Goal: Information Seeking & Learning: Compare options

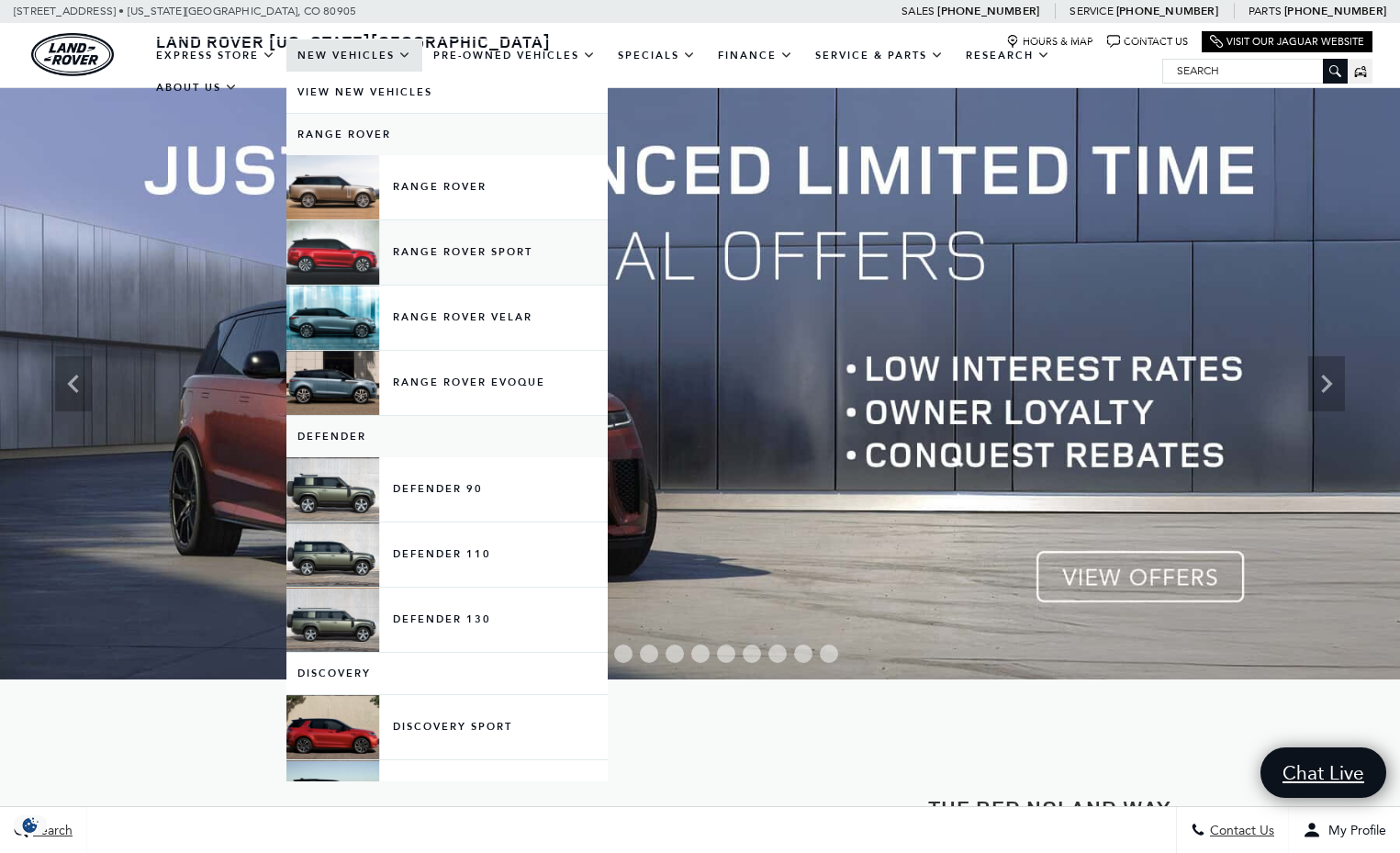
click at [343, 274] on link "Range Rover Sport" at bounding box center [447, 253] width 321 height 65
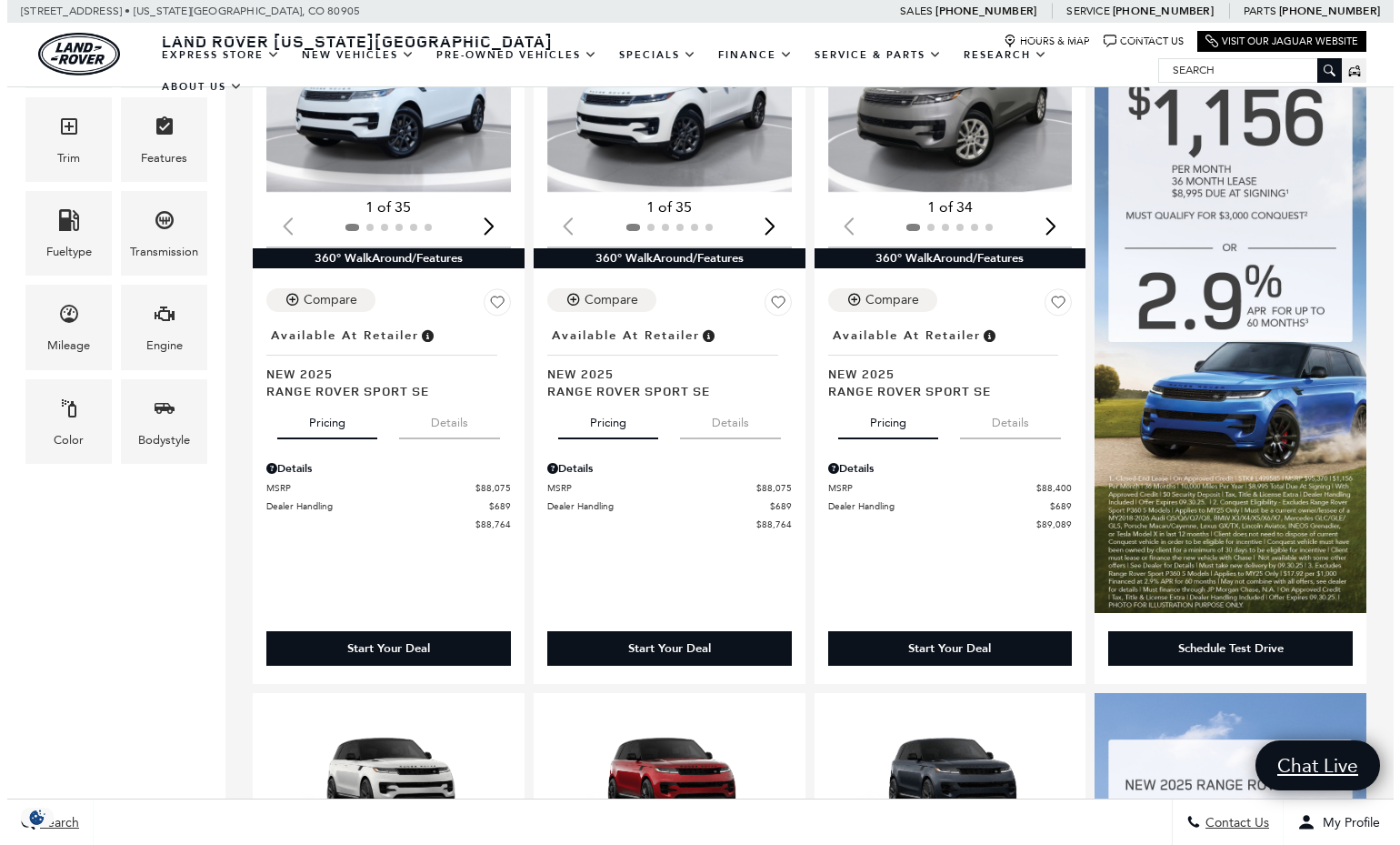
scroll to position [517, 0]
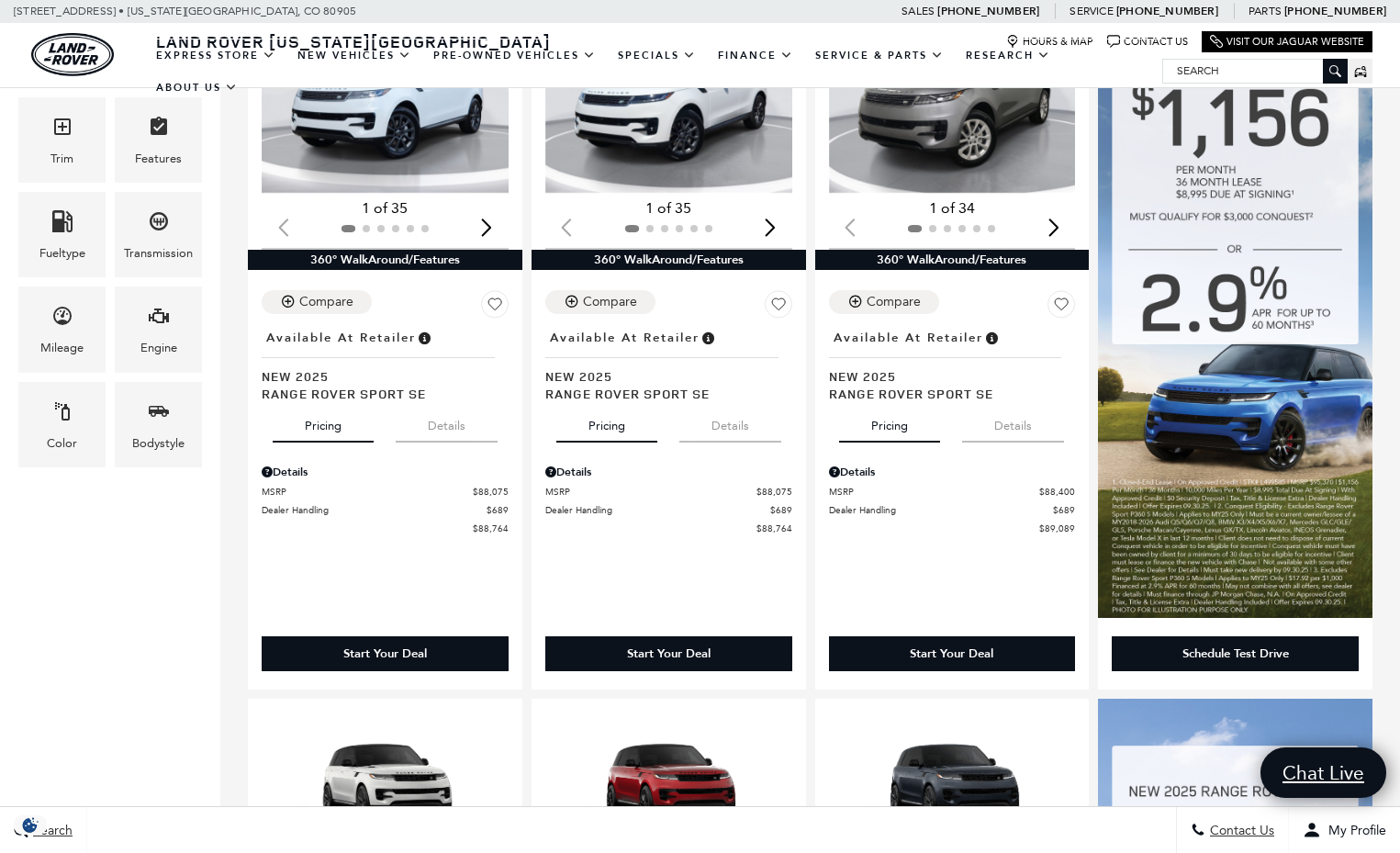
click at [204, 439] on div "Bodystyle" at bounding box center [158, 424] width 96 height 94
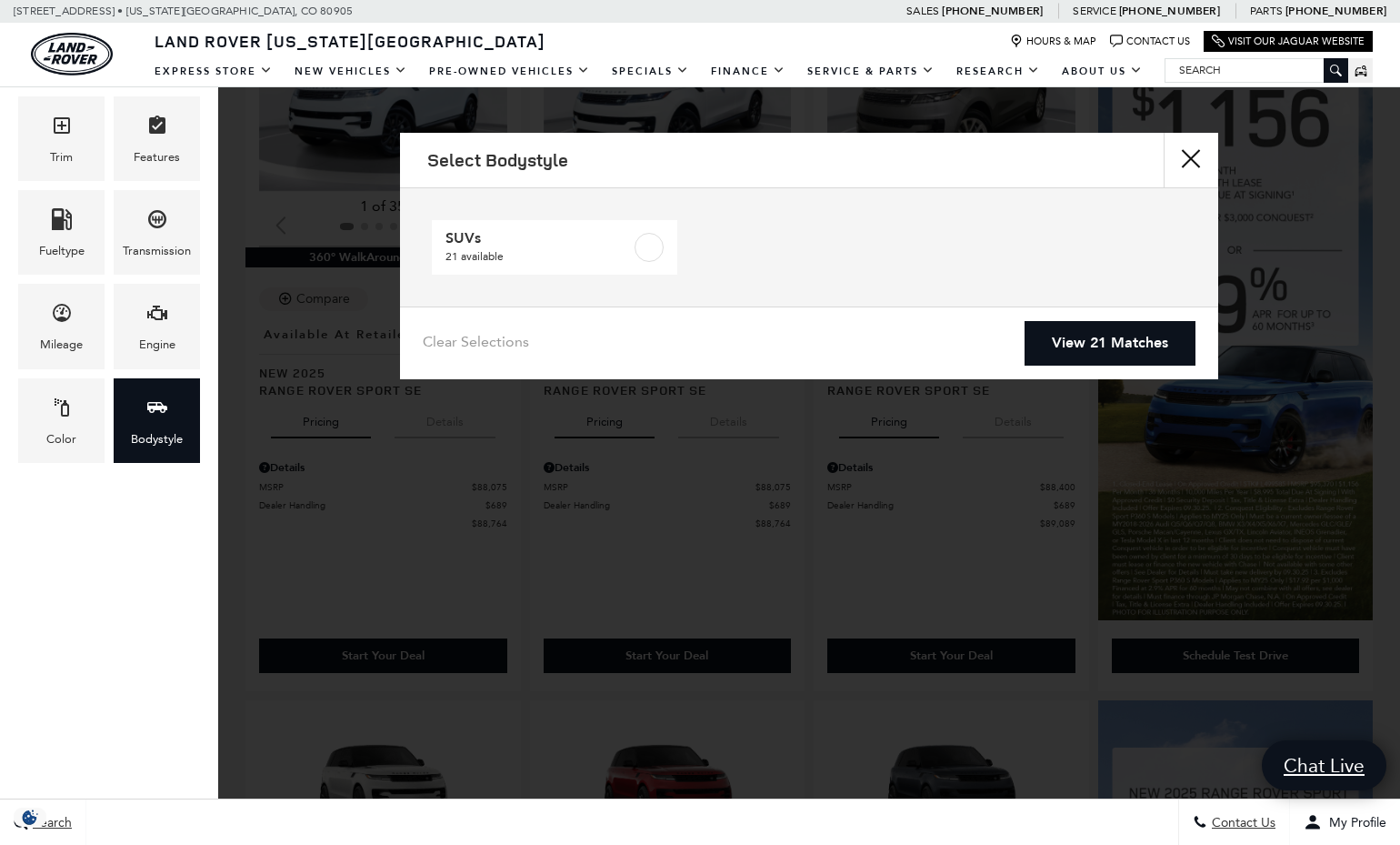
click at [1183, 162] on button "close" at bounding box center [1191, 160] width 55 height 55
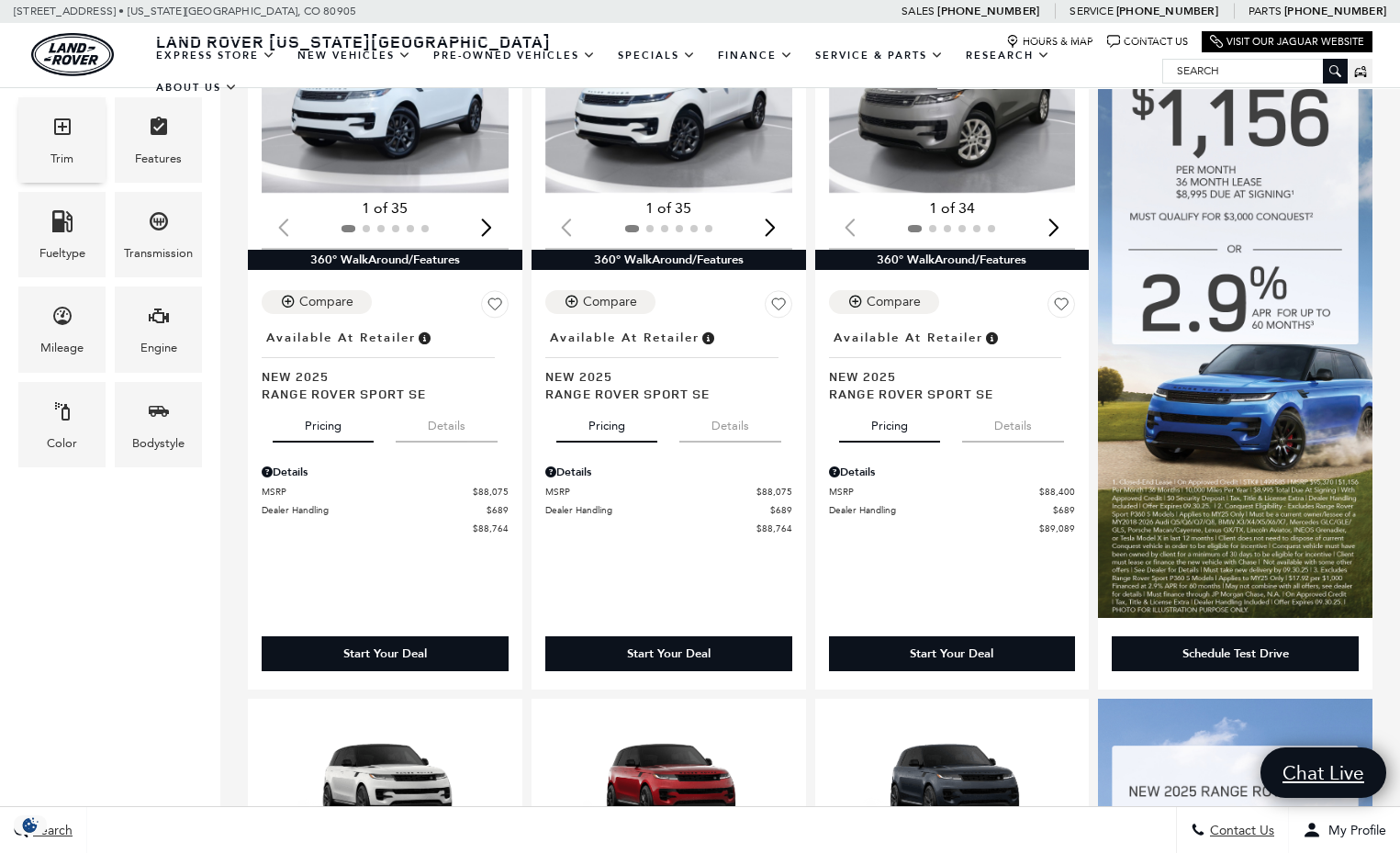
click at [67, 145] on span "Trim" at bounding box center [62, 130] width 22 height 38
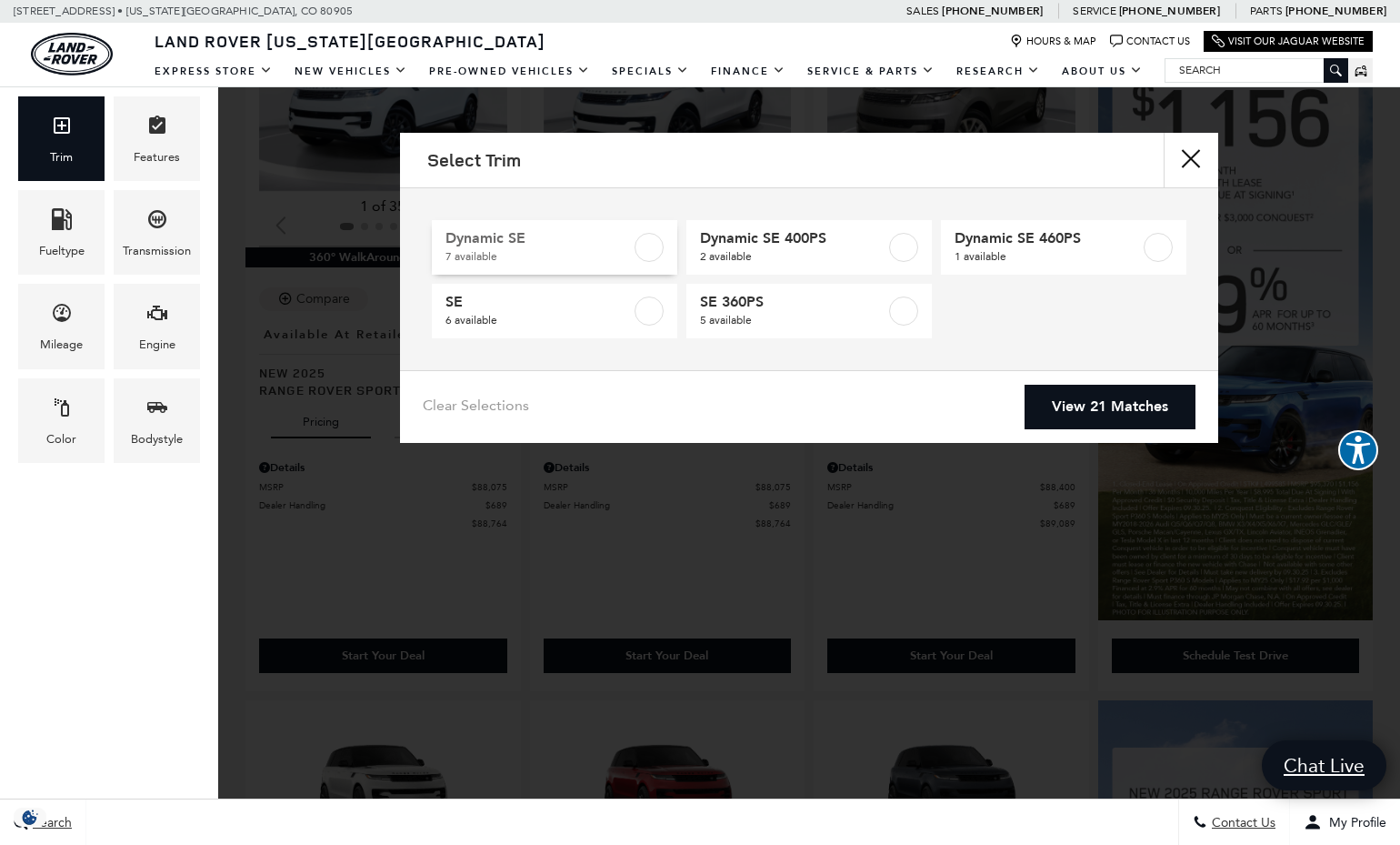
click at [638, 250] on label at bounding box center [649, 247] width 29 height 29
type input "$104,499"
checkbox input "true"
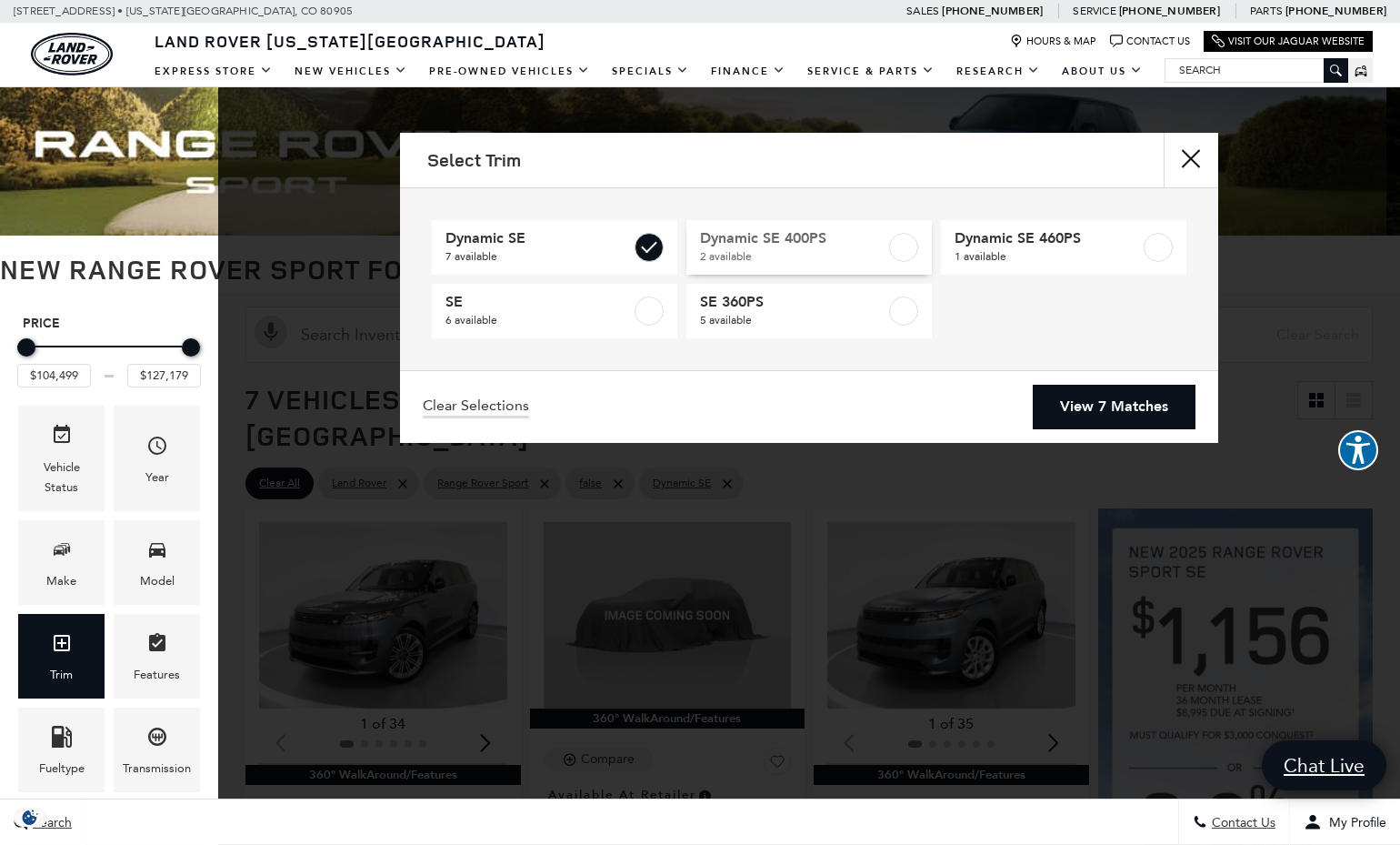
click at [901, 247] on label at bounding box center [903, 247] width 29 height 29
type input "$101,234"
checkbox input "true"
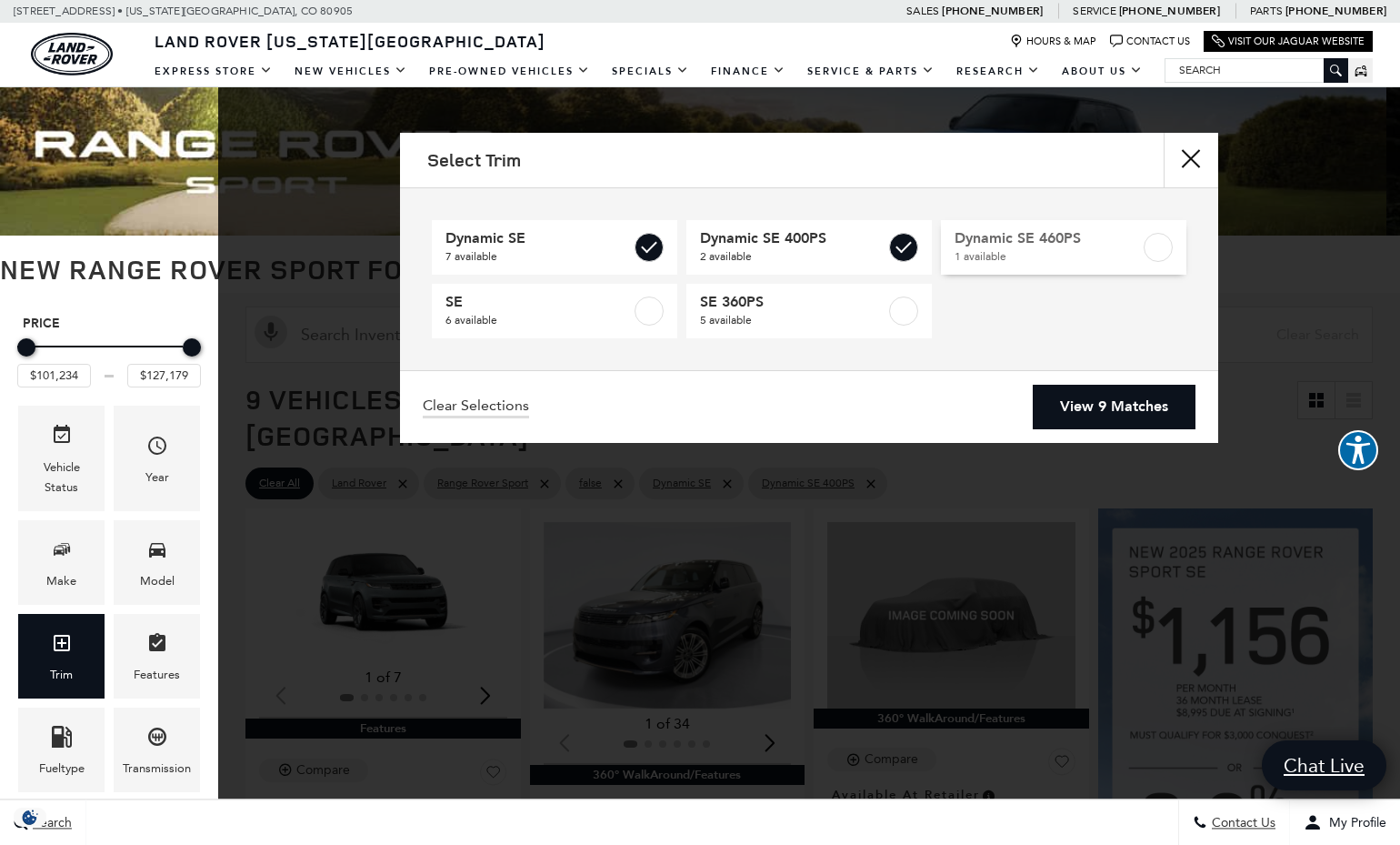
click at [1160, 247] on label at bounding box center [1158, 247] width 29 height 29
checkbox input "true"
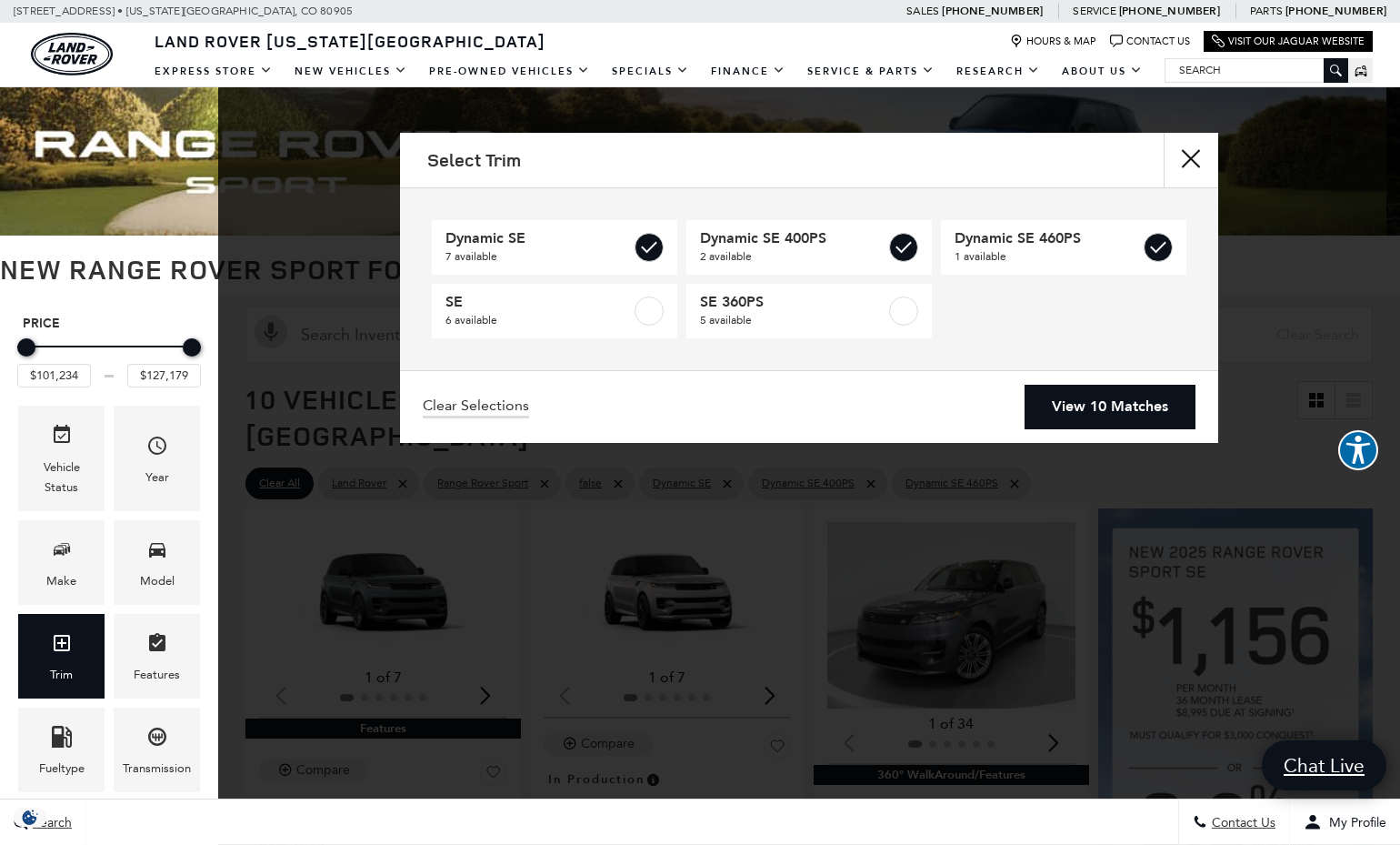
click at [1109, 411] on link "View 10 Matches" at bounding box center [1110, 406] width 171 height 44
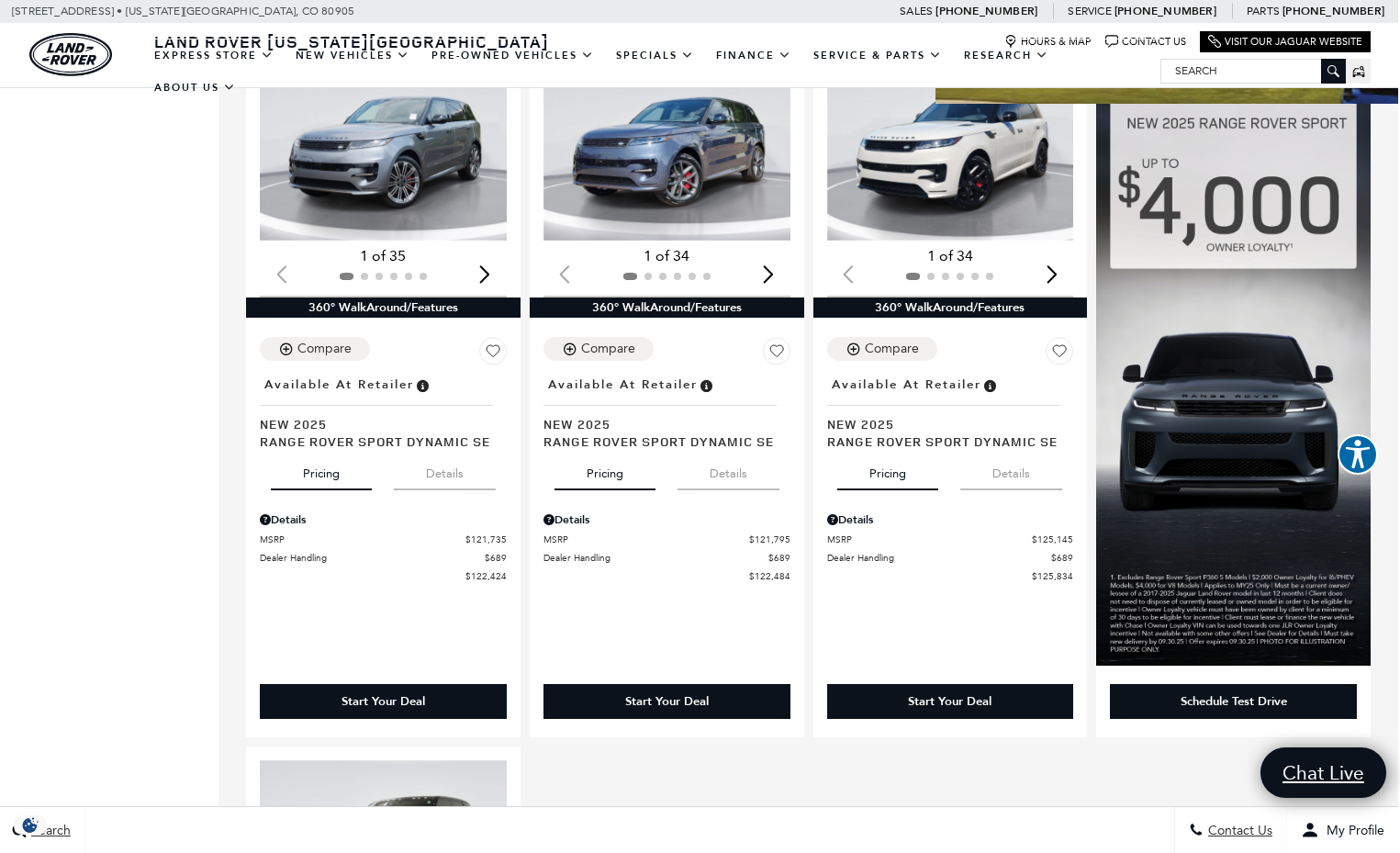
scroll to position [1873, 2]
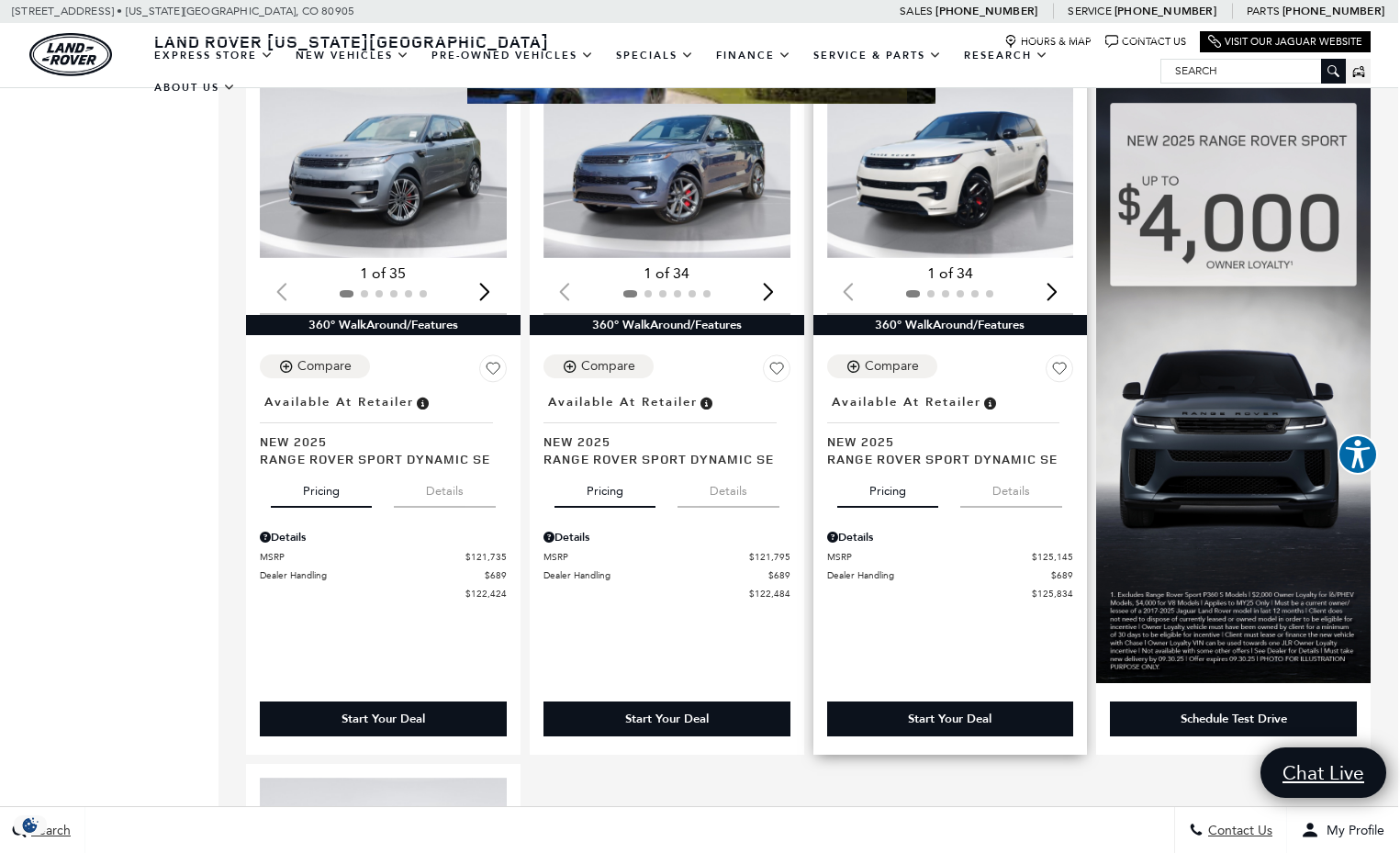
click at [973, 161] on img "1 / 2" at bounding box center [953, 164] width 251 height 188
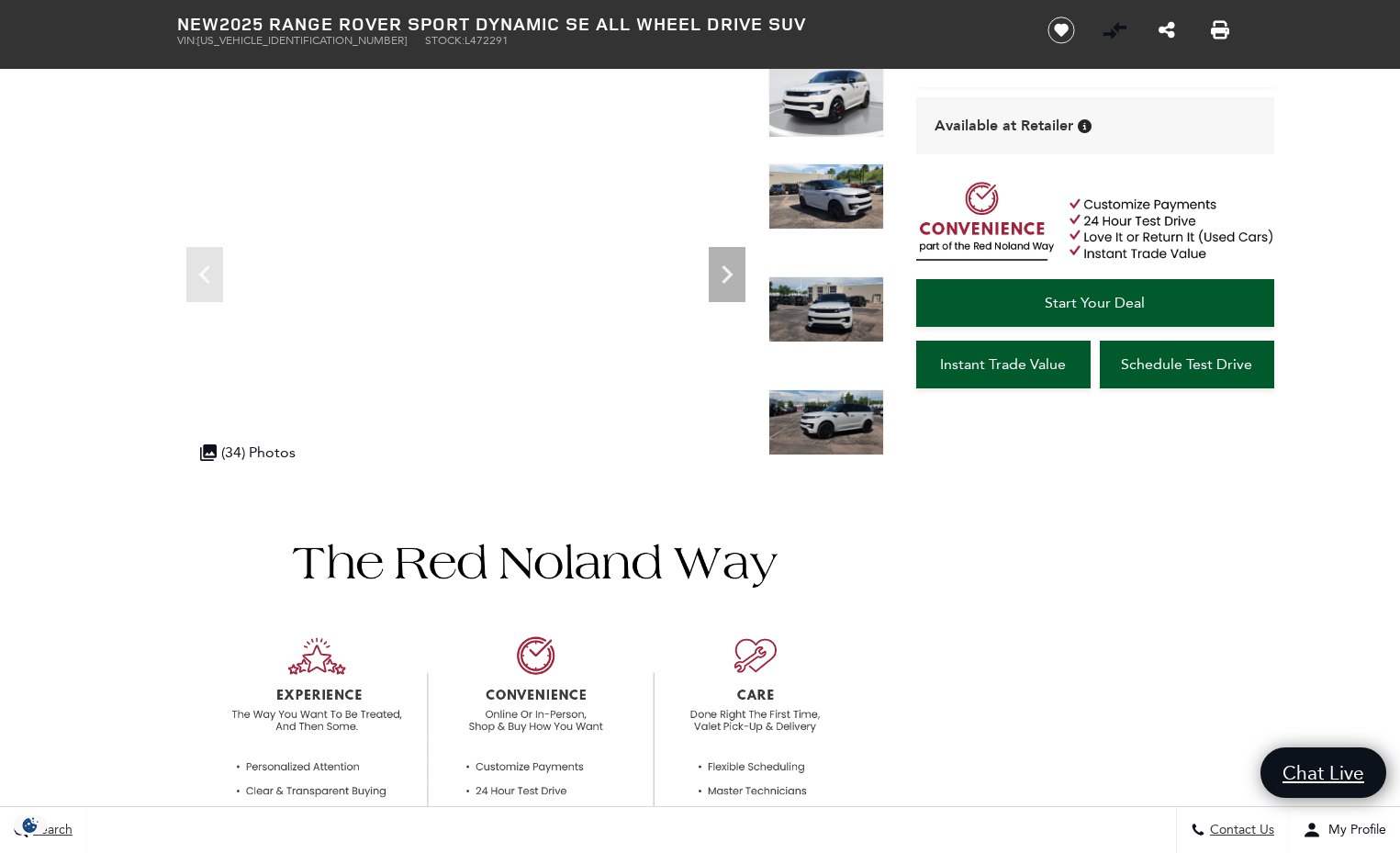
scroll to position [126, 0]
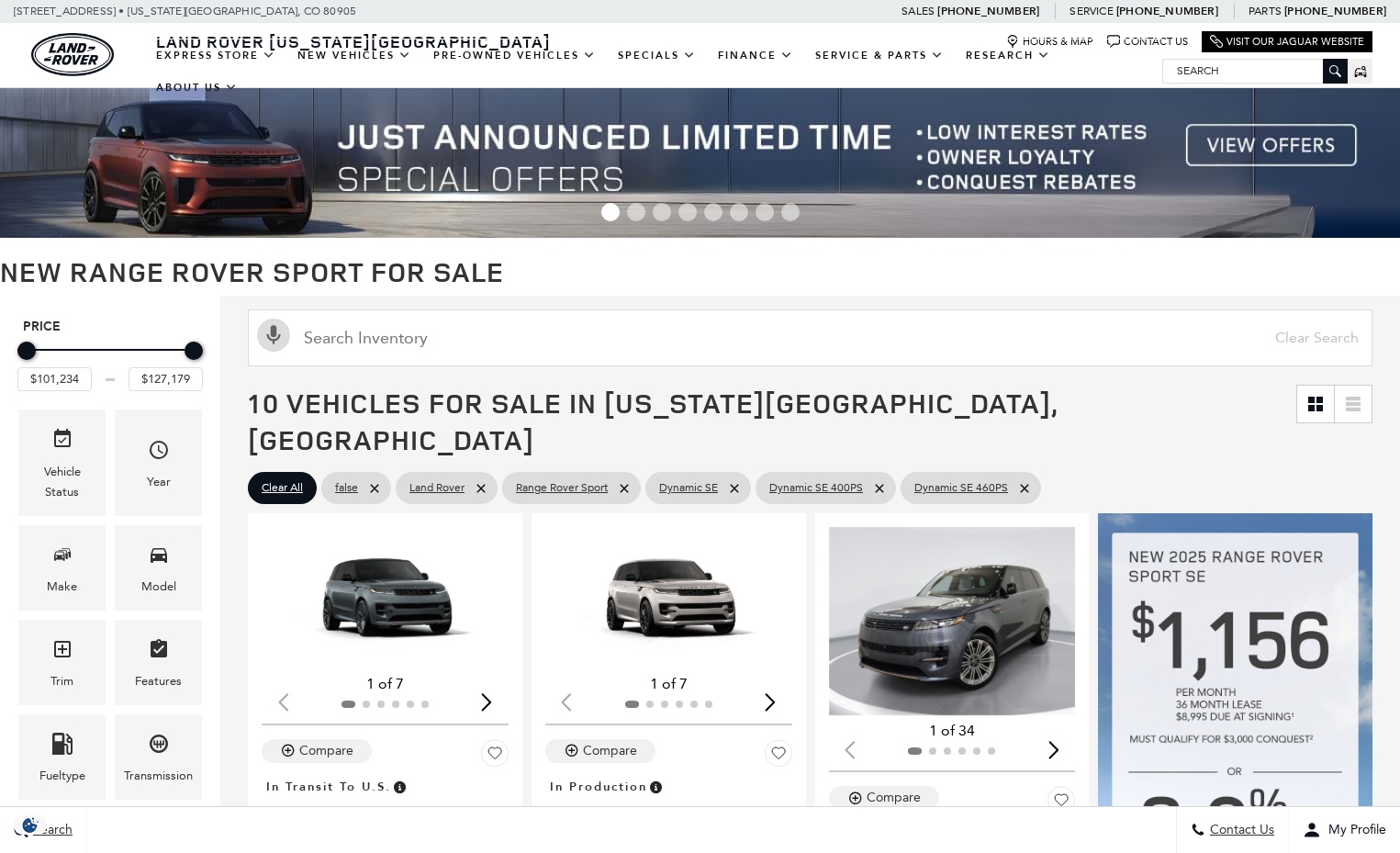
scroll to position [1873, 2]
